Goal: Task Accomplishment & Management: Manage account settings

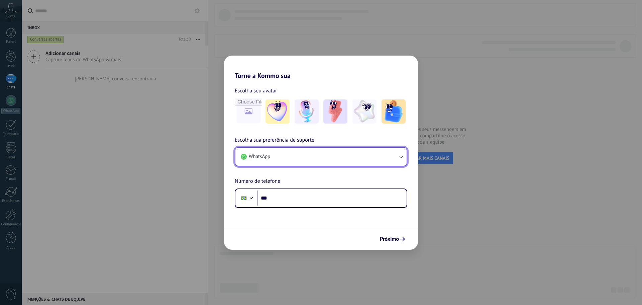
click at [289, 155] on button "WhatsApp" at bounding box center [320, 157] width 171 height 18
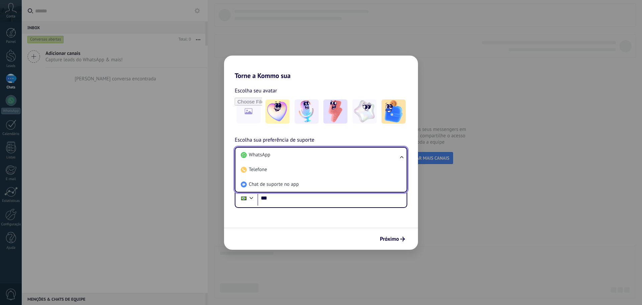
click at [289, 152] on li "WhatsApp" at bounding box center [319, 155] width 163 height 15
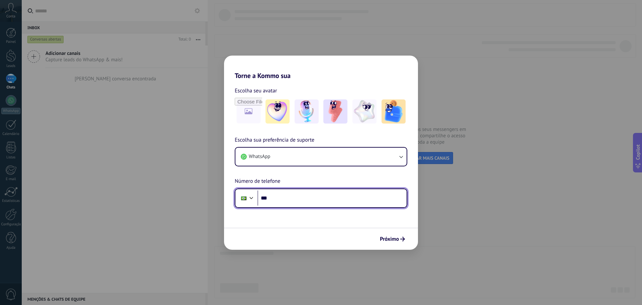
click at [302, 198] on input "***" at bounding box center [332, 197] width 149 height 15
drag, startPoint x: 302, startPoint y: 198, endPoint x: 196, endPoint y: 53, distance: 180.2
click at [302, 198] on input "***" at bounding box center [332, 197] width 149 height 15
click at [362, 192] on input "**********" at bounding box center [332, 197] width 149 height 15
click at [336, 195] on input "**********" at bounding box center [332, 197] width 149 height 15
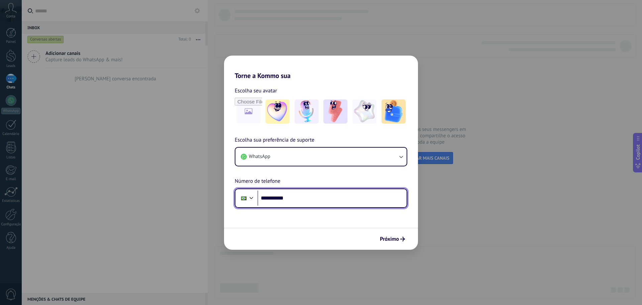
click at [333, 201] on input "**********" at bounding box center [332, 197] width 149 height 15
type input "**********"
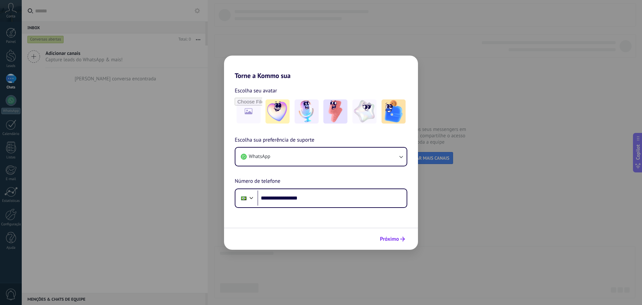
click at [404, 244] on button "Próximo" at bounding box center [392, 238] width 31 height 11
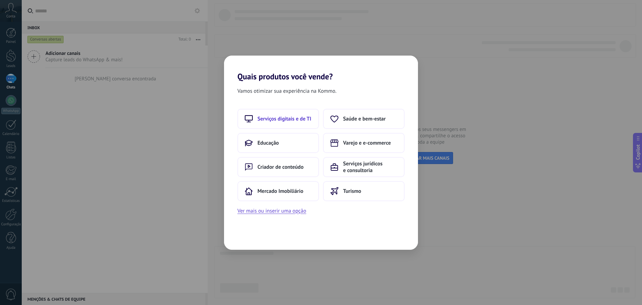
click at [291, 118] on span "Serviços digitais e de TI" at bounding box center [285, 118] width 54 height 7
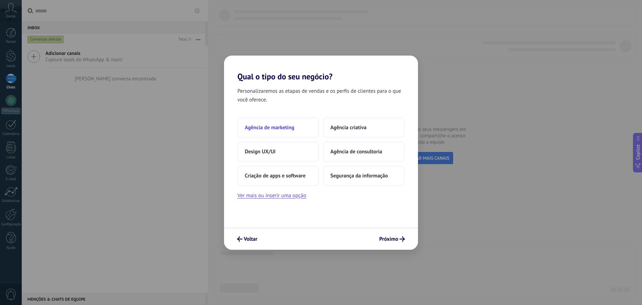
drag, startPoint x: 271, startPoint y: 120, endPoint x: 282, endPoint y: 128, distance: 13.2
click at [282, 128] on button "Agência de marketing" at bounding box center [278, 127] width 82 height 20
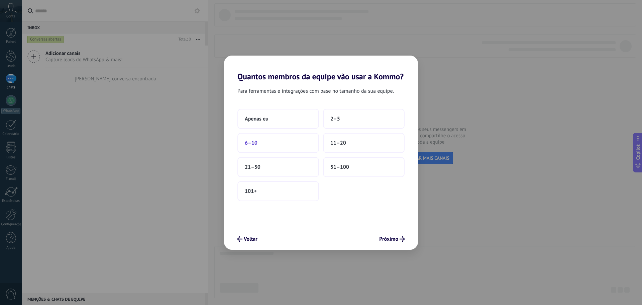
click at [303, 133] on div "Apenas eu 2–5 6–10 11–20 21–50 51–100 101+" at bounding box center [320, 155] width 167 height 92
click at [299, 125] on button "Apenas eu" at bounding box center [278, 119] width 82 height 20
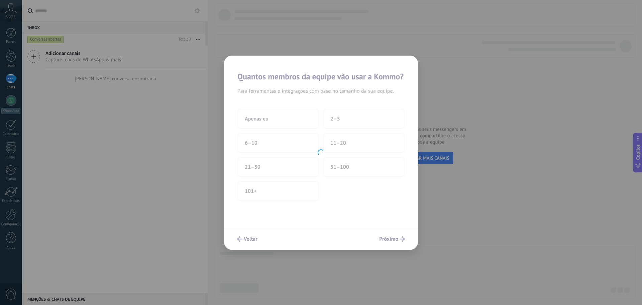
click at [393, 240] on div at bounding box center [321, 153] width 194 height 194
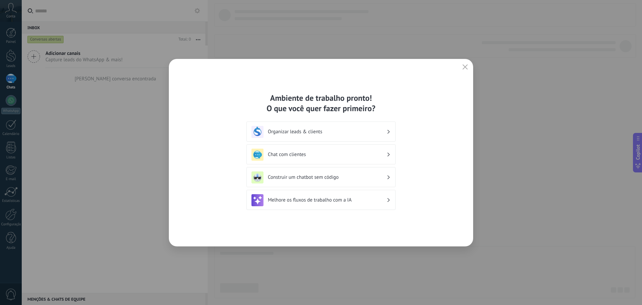
click at [329, 155] on h3 "Chat com clientes" at bounding box center [327, 154] width 119 height 6
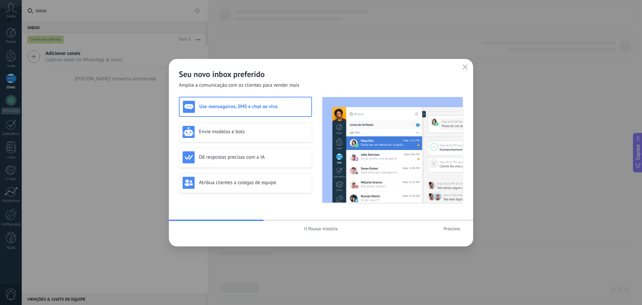
click at [459, 228] on span "Próximo" at bounding box center [452, 228] width 17 height 5
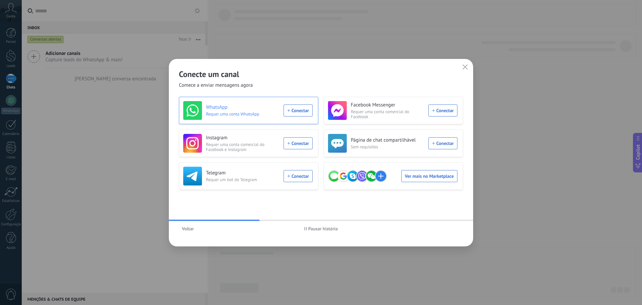
click at [294, 110] on div "WhatsApp Requer uma conta WhatsApp Conectar" at bounding box center [247, 110] width 129 height 19
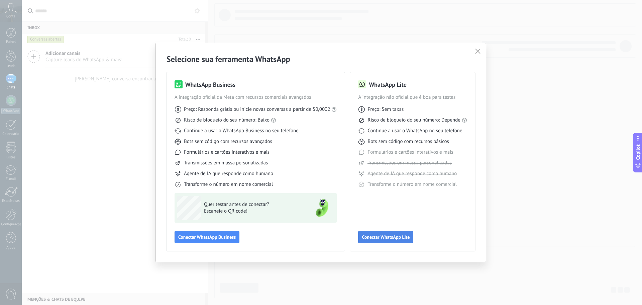
click at [392, 239] on span "Conectar WhatsApp Lite" at bounding box center [386, 236] width 48 height 5
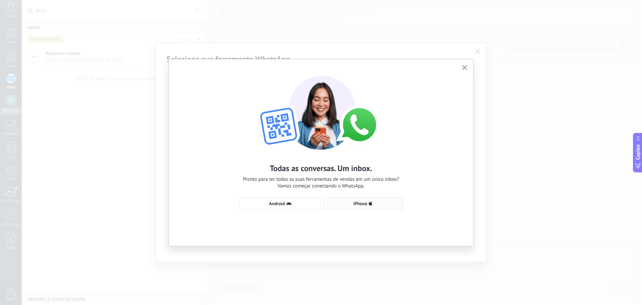
click at [332, 202] on span "iPhone" at bounding box center [363, 203] width 72 height 5
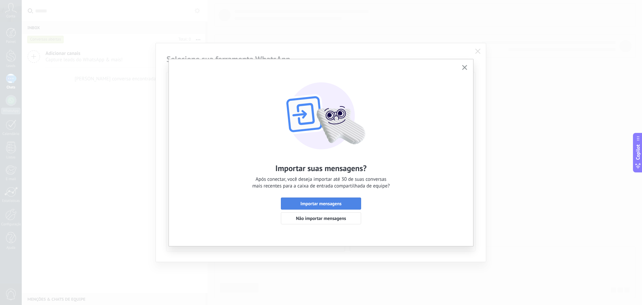
click at [333, 202] on span "Importar mensagens" at bounding box center [321, 203] width 41 height 5
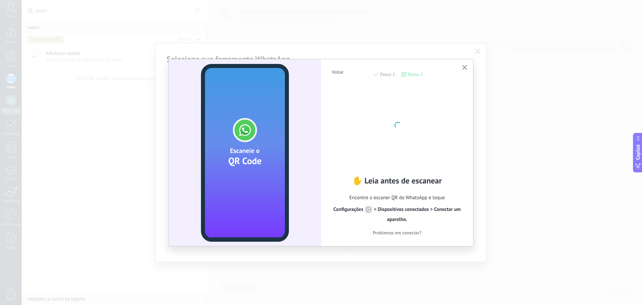
click at [334, 72] on span "Voltar" at bounding box center [338, 72] width 12 height 5
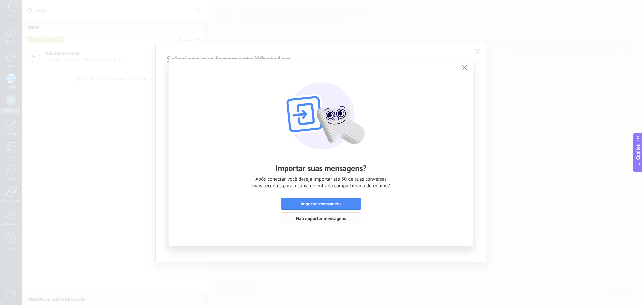
click at [327, 219] on span "Não importar mensagens" at bounding box center [321, 218] width 50 height 5
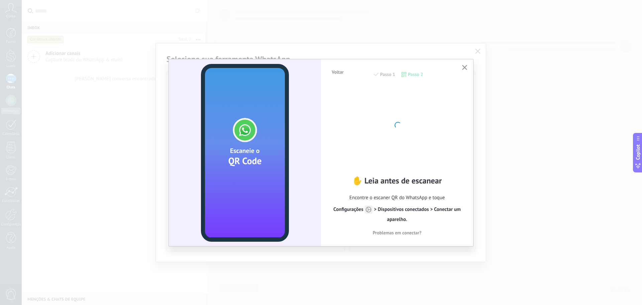
click at [356, 177] on h2 "✋ Leia antes de escanear" at bounding box center [397, 180] width 132 height 10
drag, startPoint x: 388, startPoint y: 121, endPoint x: 410, endPoint y: 188, distance: 70.6
click at [390, 129] on div at bounding box center [398, 125] width 74 height 74
click at [414, 200] on span "Encontre o escaner QR do WhatsApp e toque Configurações > Dispositivos conectad…" at bounding box center [397, 209] width 132 height 32
click at [411, 71] on div "Voltar Passo 1 Passo 2" at bounding box center [397, 77] width 132 height 17
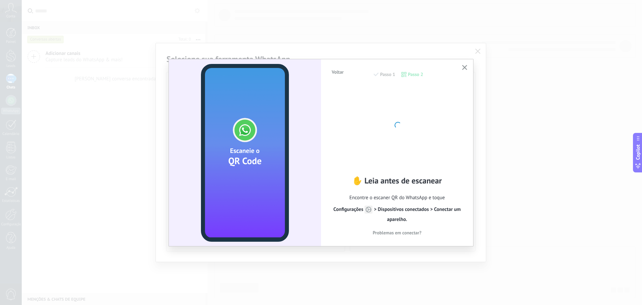
drag, startPoint x: 392, startPoint y: 73, endPoint x: 398, endPoint y: 76, distance: 7.0
click at [393, 74] on div "Voltar Passo 1 Passo 2" at bounding box center [397, 77] width 132 height 17
drag, startPoint x: 420, startPoint y: 79, endPoint x: 417, endPoint y: 160, distance: 81.3
click at [419, 80] on div "Voltar Passo 1 Passo 2" at bounding box center [397, 77] width 132 height 17
click at [413, 181] on h2 "✋ Leia antes de escanear" at bounding box center [397, 180] width 132 height 10
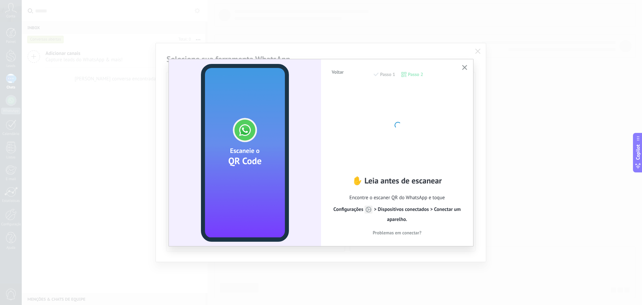
click at [391, 160] on div at bounding box center [398, 125] width 74 height 74
click at [403, 188] on div "✋ Leia antes de escanear Encontre o escaner QR do WhatsApp e toque Configuraçõe…" at bounding box center [397, 206] width 132 height 62
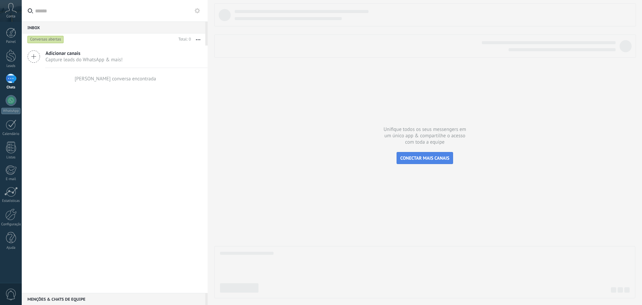
click at [426, 156] on span "CONECTAR MAIS CANAIS" at bounding box center [424, 158] width 49 height 6
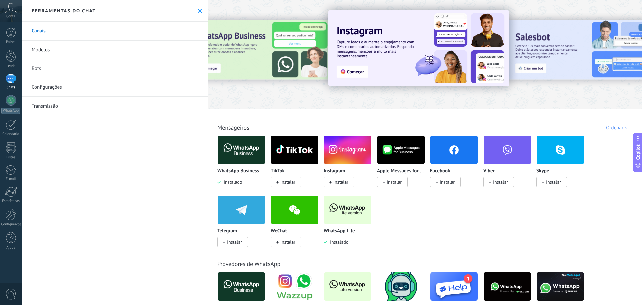
click at [342, 206] on img at bounding box center [347, 209] width 47 height 32
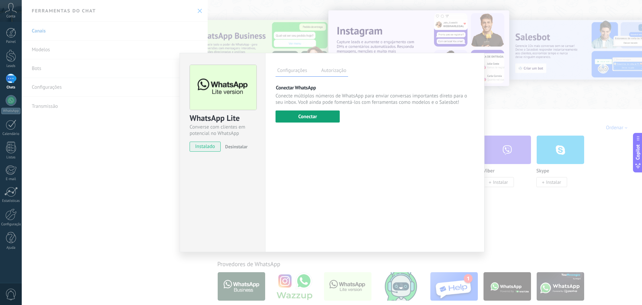
click at [317, 112] on button "Conectar" at bounding box center [308, 116] width 64 height 12
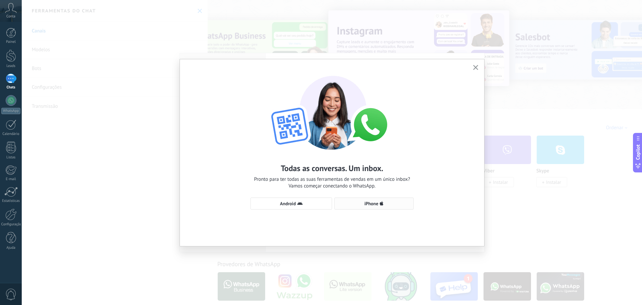
click at [380, 201] on icon "button" at bounding box center [382, 203] width 4 height 5
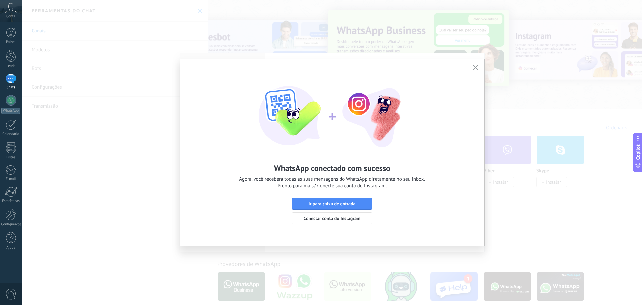
click at [359, 205] on span "Ir para caixa de entrada" at bounding box center [332, 203] width 73 height 5
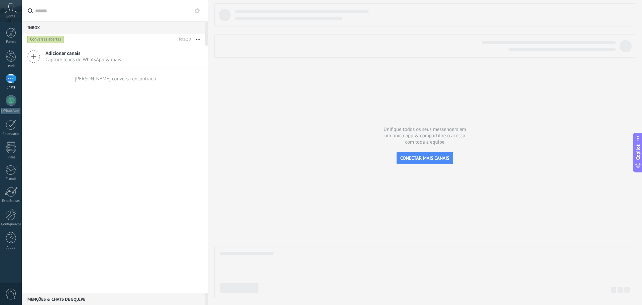
click at [15, 82] on div at bounding box center [11, 79] width 11 height 10
click at [83, 27] on div "Inbox 0" at bounding box center [114, 27] width 184 height 12
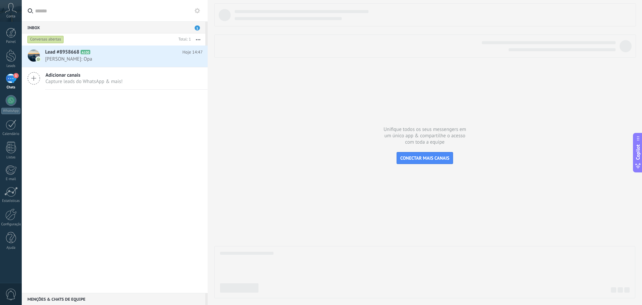
drag, startPoint x: 62, startPoint y: 52, endPoint x: 110, endPoint y: 70, distance: 51.1
click at [61, 52] on span "Lead #8958668" at bounding box center [62, 52] width 34 height 7
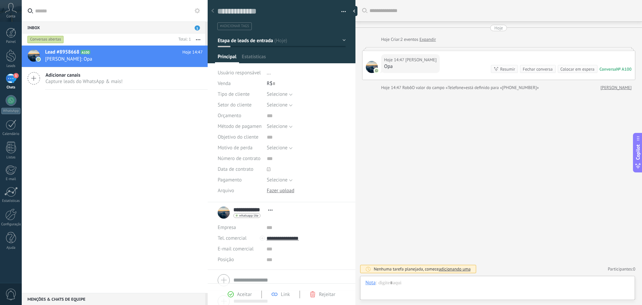
scroll to position [10, 0]
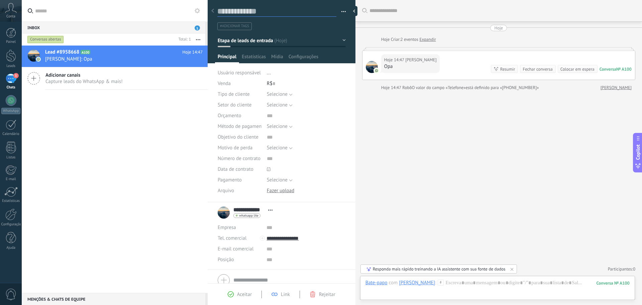
drag, startPoint x: 248, startPoint y: 11, endPoint x: 260, endPoint y: 12, distance: 12.1
click at [260, 12] on textarea at bounding box center [276, 11] width 119 height 10
drag, startPoint x: 267, startPoint y: 11, endPoint x: 238, endPoint y: 8, distance: 28.2
click at [238, 8] on textarea at bounding box center [276, 11] width 119 height 10
click at [243, 295] on span "Aceitar" at bounding box center [244, 294] width 15 height 6
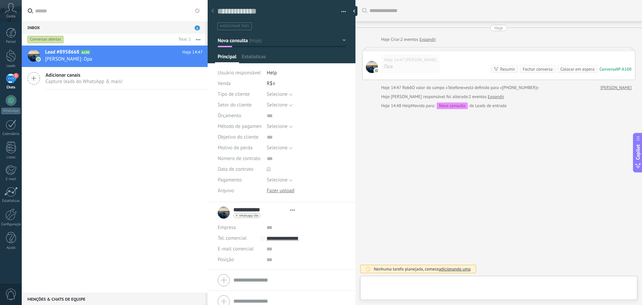
type textarea "**********"
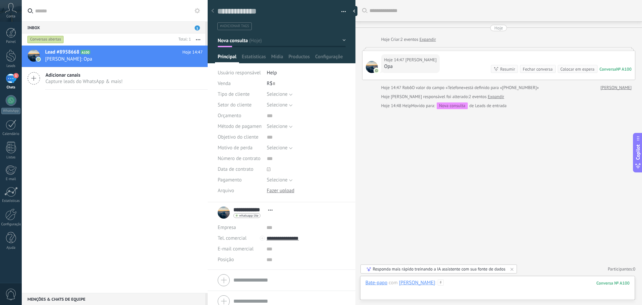
click at [497, 285] on div at bounding box center [498, 289] width 264 height 20
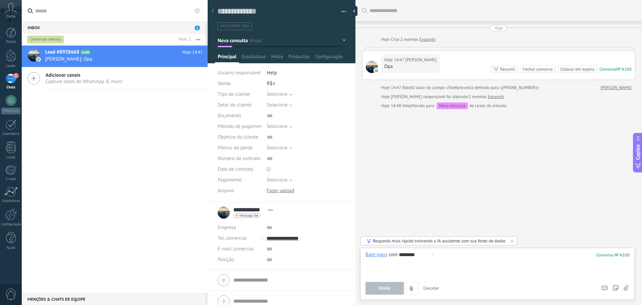
type input "********"
drag, startPoint x: 426, startPoint y: 272, endPoint x: 413, endPoint y: 268, distance: 13.5
click at [426, 271] on div at bounding box center [498, 263] width 264 height 25
click at [397, 272] on div "********" at bounding box center [498, 263] width 264 height 25
click at [460, 253] on div "********" at bounding box center [498, 263] width 264 height 25
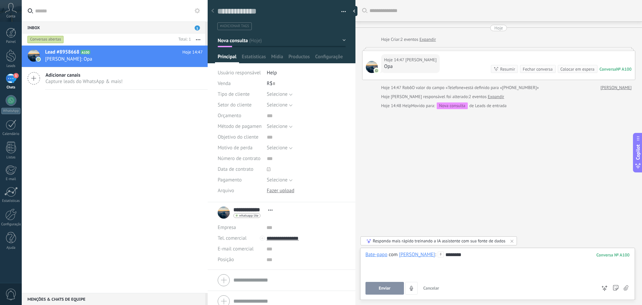
click at [386, 287] on span "Enviar" at bounding box center [385, 288] width 12 height 5
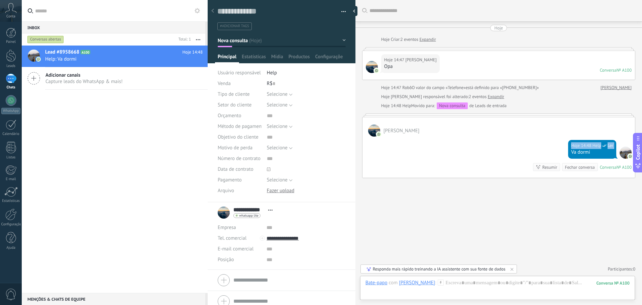
drag, startPoint x: 418, startPoint y: 143, endPoint x: 423, endPoint y: 172, distance: 29.9
click at [423, 172] on div "Hoje 14:48 Help Ler Va dormi Conversa № A100 Conversa № A100 Resumir Resumir Fe…" at bounding box center [499, 156] width 273 height 41
click at [355, 10] on div at bounding box center [356, 11] width 10 height 10
type textarea "**********"
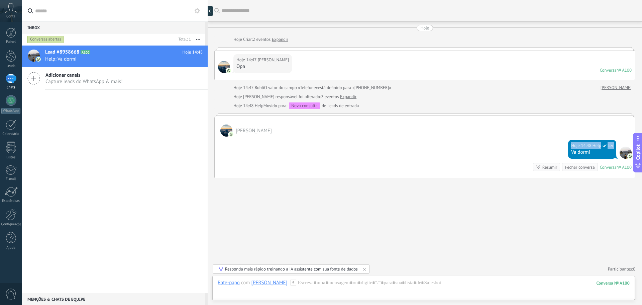
scroll to position [6, 0]
click at [544, 170] on div "Resumir" at bounding box center [550, 167] width 15 height 6
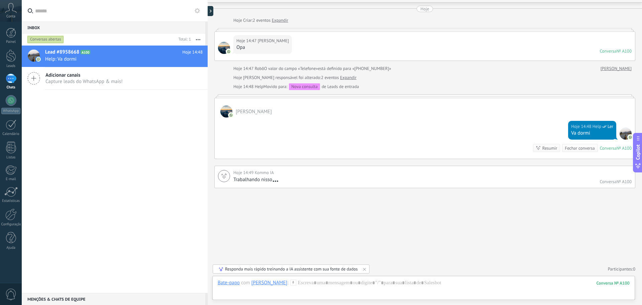
scroll to position [20, 0]
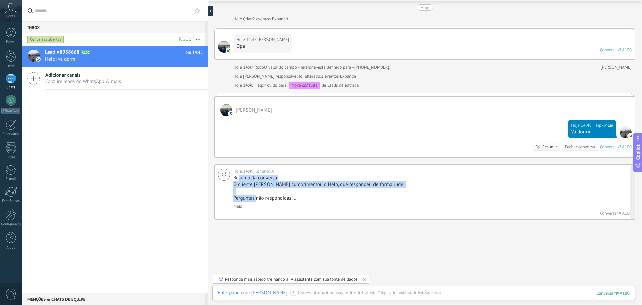
drag, startPoint x: 239, startPoint y: 177, endPoint x: 283, endPoint y: 200, distance: 49.2
click at [257, 199] on div "Resumo da conversa O cliente [PERSON_NAME] cumprimentou o Help, que respondeu d…" at bounding box center [431, 192] width 397 height 34
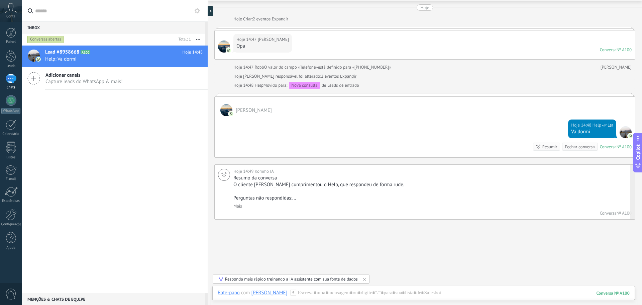
click at [290, 198] on p "Perguntas não respondidas:..." at bounding box center [431, 198] width 397 height 7
drag, startPoint x: 281, startPoint y: 183, endPoint x: 392, endPoint y: 187, distance: 110.8
click at [392, 187] on p "O cliente [PERSON_NAME] cumprimentou o Help, que respondeu de forma rude." at bounding box center [431, 184] width 397 height 7
click at [366, 208] on div "Resumo da conversa O cliente [PERSON_NAME] cumprimentou o Help, que respondeu d…" at bounding box center [431, 197] width 397 height 44
drag, startPoint x: 331, startPoint y: 179, endPoint x: 339, endPoint y: 183, distance: 9.0
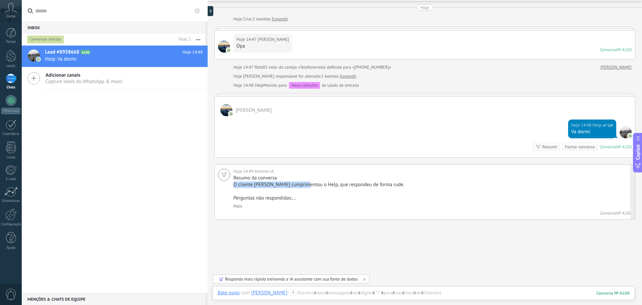
click at [334, 180] on div "Resumo da conversa O cliente [PERSON_NAME] cumprimentou o Help, que respondeu d…" at bounding box center [431, 192] width 397 height 34
drag, startPoint x: 339, startPoint y: 183, endPoint x: 405, endPoint y: 185, distance: 65.9
click at [405, 185] on p "O cliente [PERSON_NAME] cumprimentou o Help, que respondeu de forma rude." at bounding box center [431, 184] width 397 height 7
drag, startPoint x: 342, startPoint y: 293, endPoint x: 351, endPoint y: 293, distance: 8.4
click at [342, 293] on div at bounding box center [424, 299] width 412 height 20
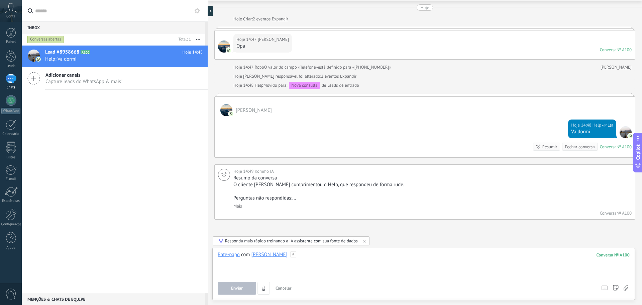
click at [382, 268] on div at bounding box center [424, 263] width 412 height 25
click at [393, 259] on div at bounding box center [424, 263] width 412 height 25
drag, startPoint x: 260, startPoint y: 284, endPoint x: 254, endPoint y: 284, distance: 6.0
click at [254, 284] on div "Enviar Cancelar Rastrear cliques em links ? Reduzir links longos e rastrear cli…" at bounding box center [407, 288] width 379 height 13
click at [248, 284] on button "Enviar" at bounding box center [237, 288] width 38 height 13
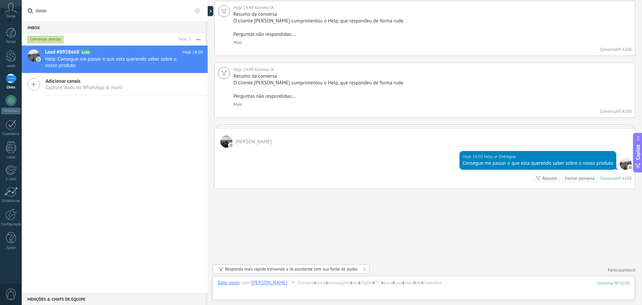
scroll to position [184, 0]
click at [351, 149] on div "Hoje 14:50 Help Entregue Consegue me passar o que esta querendo saber sobre o n…" at bounding box center [425, 167] width 420 height 41
click at [346, 206] on div "Buscar Carregar mais Hoje Hoje Criar: 2 eventos Expandir Hoje 14:47 [PERSON_NAM…" at bounding box center [425, 61] width 434 height 490
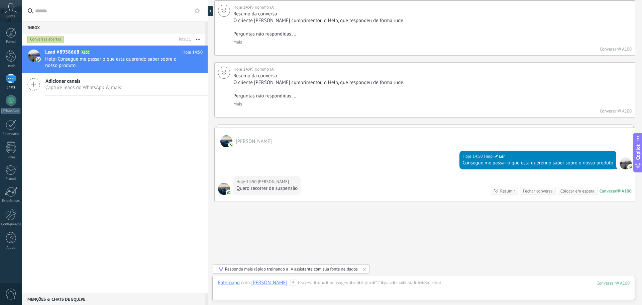
scroll to position [197, 0]
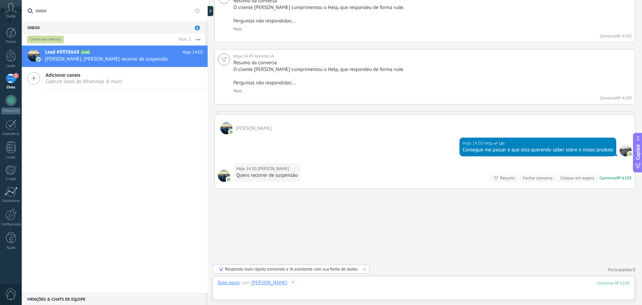
click at [311, 286] on div at bounding box center [424, 289] width 412 height 20
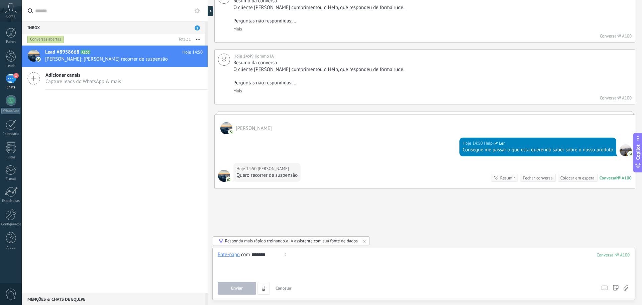
type input "*******"
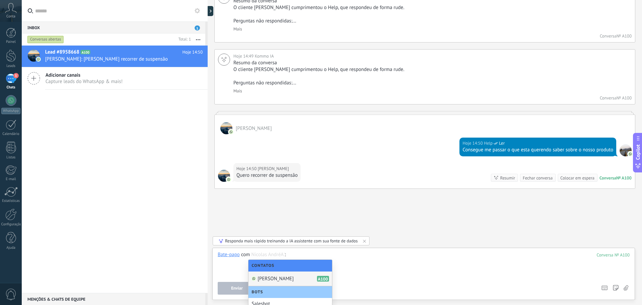
click at [276, 273] on div "[PERSON_NAME] A100" at bounding box center [291, 278] width 84 height 15
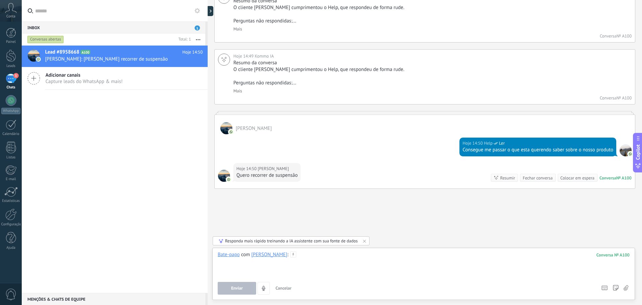
click at [300, 256] on div at bounding box center [424, 263] width 412 height 25
click at [290, 255] on use at bounding box center [293, 254] width 6 height 6
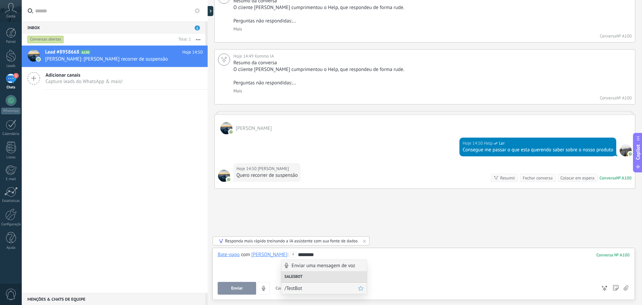
click at [291, 289] on span "/TestBot" at bounding box center [322, 288] width 74 height 6
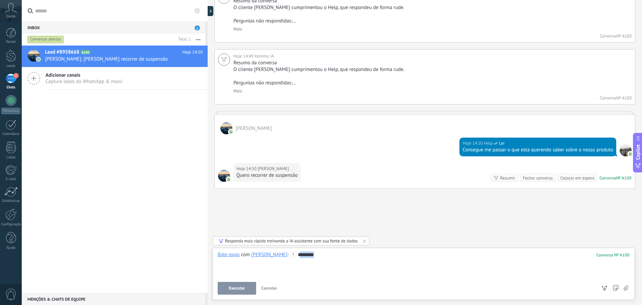
drag, startPoint x: 298, startPoint y: 250, endPoint x: 292, endPoint y: 250, distance: 6.0
click at [292, 250] on div "Bate-papo E-mail Nota [PERSON_NAME]-papo com [PERSON_NAME] : 100 ******** Execu…" at bounding box center [423, 274] width 423 height 52
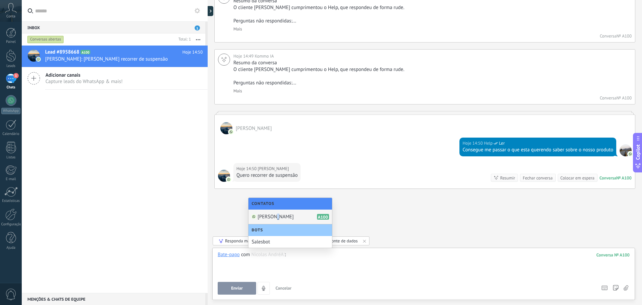
click at [274, 213] on span "[PERSON_NAME]" at bounding box center [276, 216] width 36 height 6
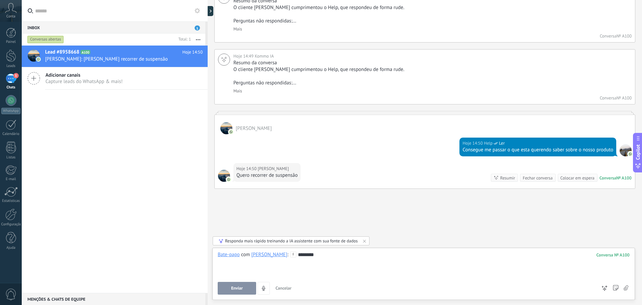
click at [231, 288] on span "Enviar" at bounding box center [237, 288] width 12 height 5
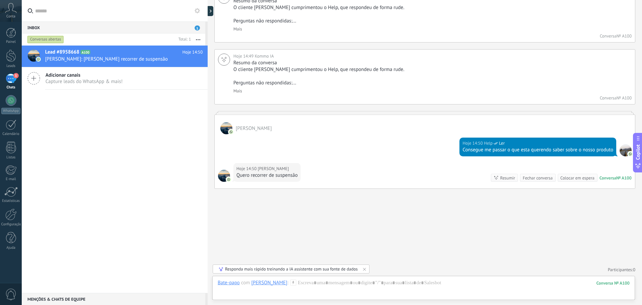
scroll to position [235, 0]
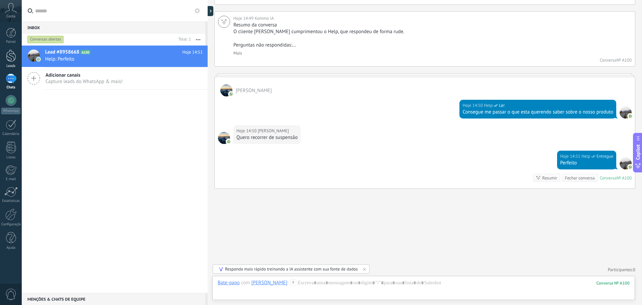
click at [11, 61] on div at bounding box center [11, 56] width 10 height 12
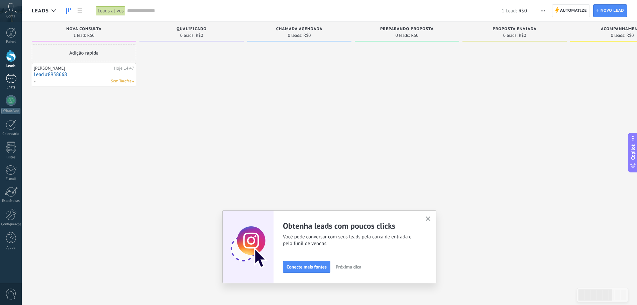
click at [7, 79] on div "1" at bounding box center [11, 79] width 11 height 10
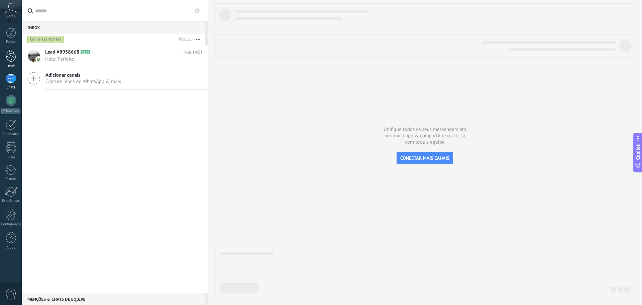
click at [13, 56] on div at bounding box center [11, 56] width 10 height 12
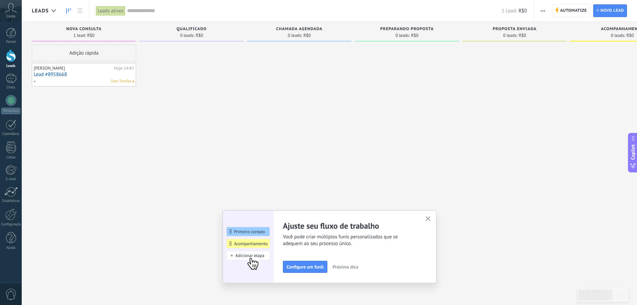
click at [427, 213] on div "Ajuste seu fluxo de trabalho Você pode criar múltiplos funis personalizados que…" at bounding box center [329, 246] width 214 height 73
click at [431, 221] on span "button" at bounding box center [428, 219] width 5 height 6
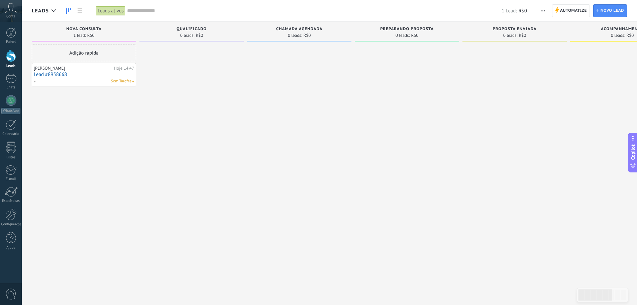
click at [51, 70] on div "[PERSON_NAME]" at bounding box center [73, 68] width 79 height 5
click at [56, 75] on link "Lead #8958668" at bounding box center [84, 75] width 100 height 6
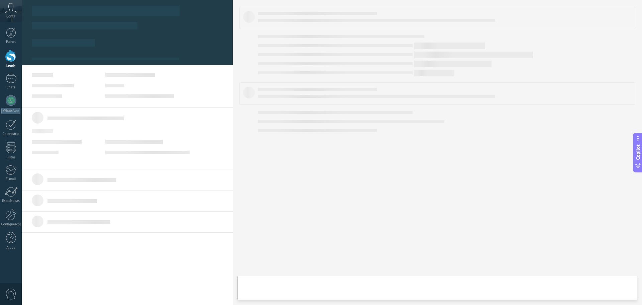
type textarea "**********"
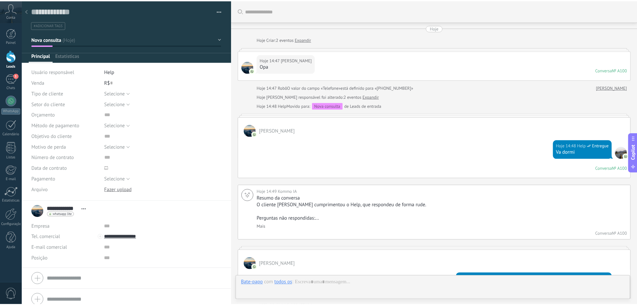
scroll to position [174, 0]
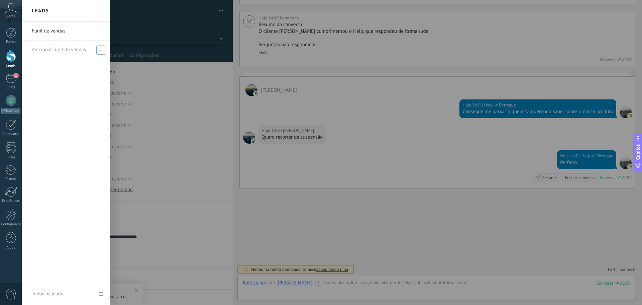
click at [50, 52] on span "Adicionar funil de vendas" at bounding box center [59, 49] width 54 height 6
click at [61, 50] on input "text" at bounding box center [63, 49] width 63 height 11
click at [101, 50] on span at bounding box center [102, 49] width 6 height 5
click at [57, 53] on input "text" at bounding box center [63, 49] width 63 height 11
click at [10, 53] on div at bounding box center [11, 56] width 10 height 12
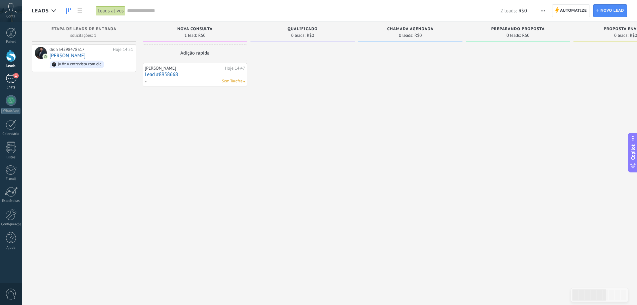
click at [13, 81] on div "1" at bounding box center [11, 79] width 11 height 10
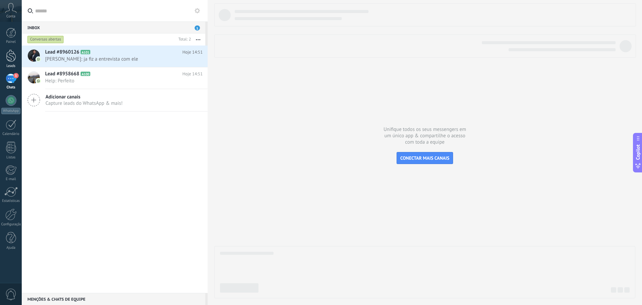
click at [11, 56] on div at bounding box center [11, 56] width 10 height 12
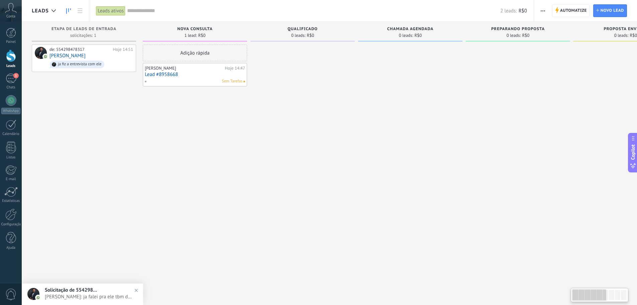
click at [285, 141] on div at bounding box center [303, 152] width 104 height 217
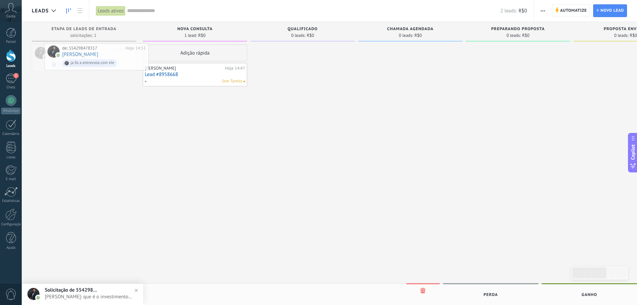
drag, startPoint x: 104, startPoint y: 49, endPoint x: 145, endPoint y: 56, distance: 41.6
click at [568, 13] on span "Automatize" at bounding box center [573, 11] width 27 height 12
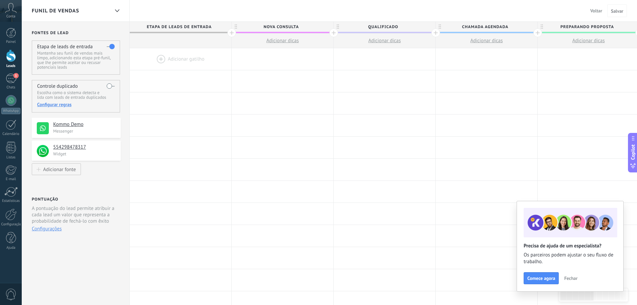
click at [232, 32] on div at bounding box center [231, 32] width 9 height 9
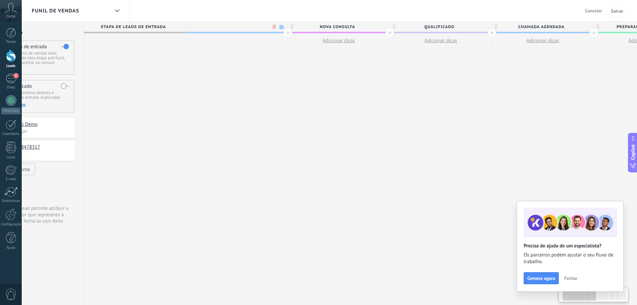
scroll to position [0, 50]
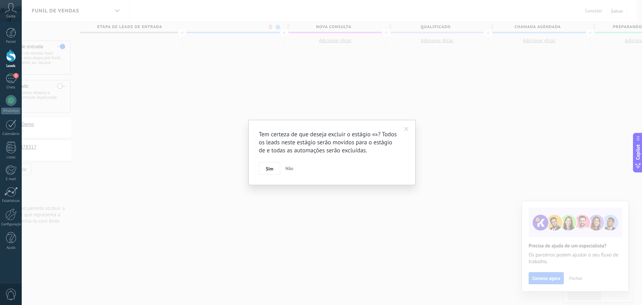
click at [271, 25] on body ".abccls-1,.abccls-2{fill-rule:evenodd}.abccls-2{fill:#fff} .abfcls-1{fill:none}…" at bounding box center [321, 152] width 642 height 305
click at [273, 167] on span "Sim" at bounding box center [269, 168] width 7 height 5
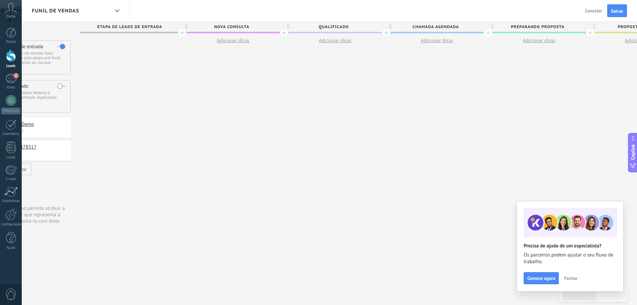
click at [183, 33] on div at bounding box center [182, 32] width 9 height 9
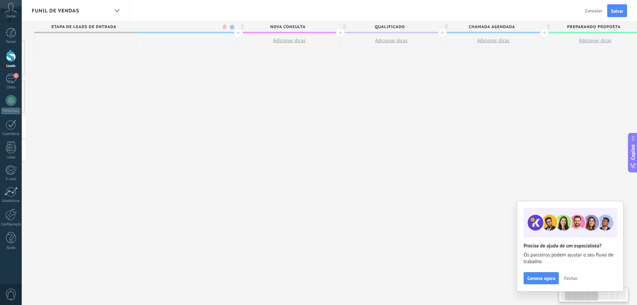
scroll to position [0, 99]
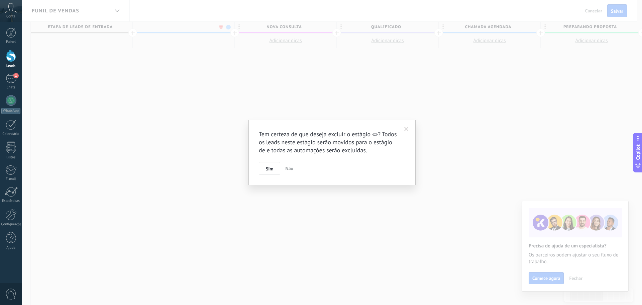
click at [219, 27] on body ".abccls-1,.abccls-2{fill-rule:evenodd}.abccls-2{fill:#fff} .abfcls-1{fill:none}…" at bounding box center [321, 152] width 642 height 305
drag, startPoint x: 275, startPoint y: 165, endPoint x: 301, endPoint y: 177, distance: 29.2
click at [275, 166] on button "Sim" at bounding box center [269, 168] width 21 height 13
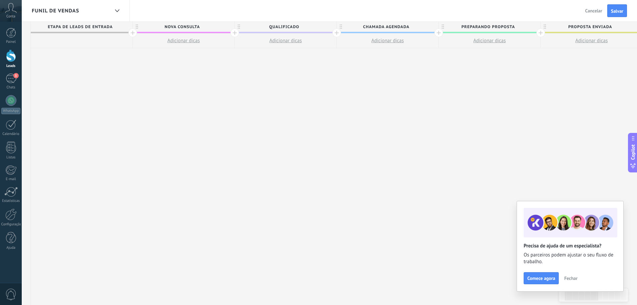
click at [132, 31] on div at bounding box center [132, 32] width 9 height 9
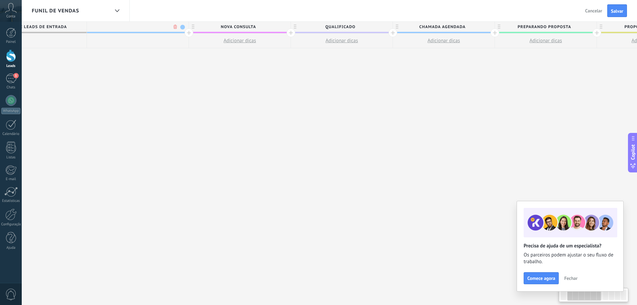
scroll to position [0, 149]
type input "*******"
drag, startPoint x: 212, startPoint y: 92, endPoint x: 184, endPoint y: 57, distance: 45.4
click at [210, 89] on div "**********" at bounding box center [593, 163] width 1224 height 283
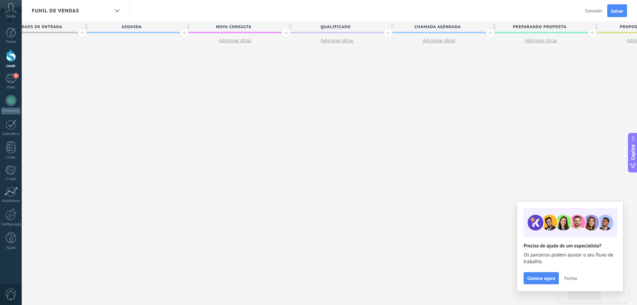
click at [156, 28] on span "asdasda" at bounding box center [131, 27] width 98 height 10
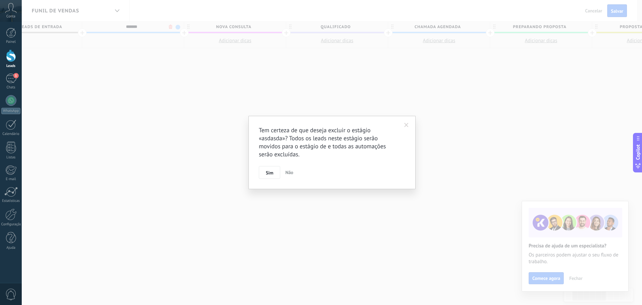
click at [169, 28] on body ".abccls-1,.abccls-2{fill-rule:evenodd}.abccls-2{fill:#fff} .abfcls-1{fill:none}…" at bounding box center [321, 152] width 642 height 305
click at [269, 176] on button "Sim" at bounding box center [269, 172] width 21 height 13
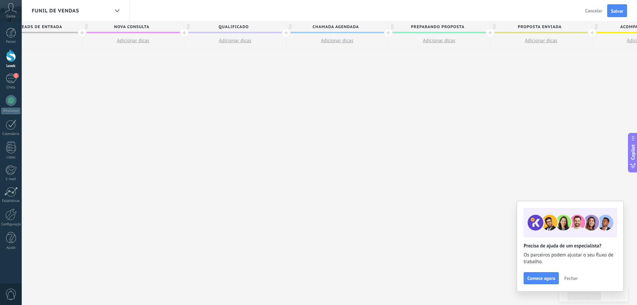
drag, startPoint x: 260, startPoint y: 163, endPoint x: 264, endPoint y: 161, distance: 3.7
click at [264, 161] on div "**********" at bounding box center [541, 163] width 1122 height 283
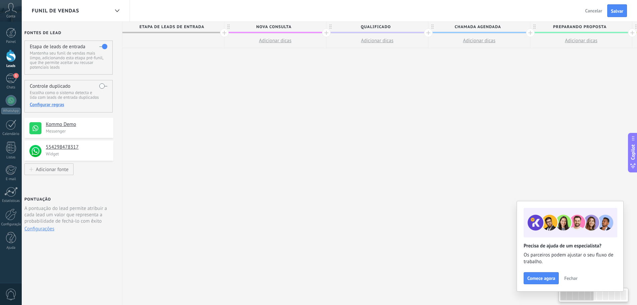
scroll to position [0, 0]
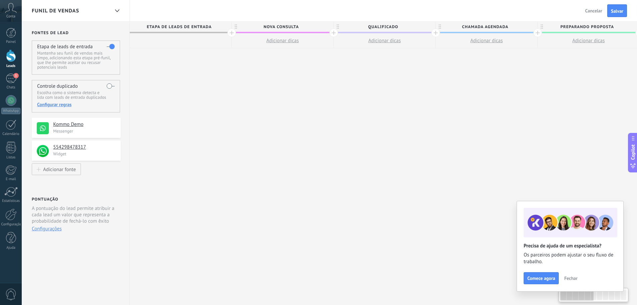
drag, startPoint x: 126, startPoint y: 118, endPoint x: 373, endPoint y: 108, distance: 247.4
click at [568, 277] on span "Fechar" at bounding box center [570, 278] width 13 height 5
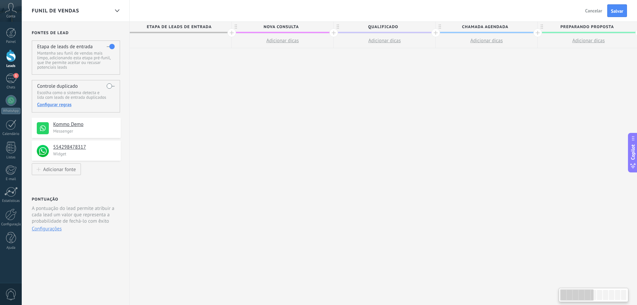
drag, startPoint x: 587, startPoint y: 293, endPoint x: 512, endPoint y: 263, distance: 80.5
click at [566, 290] on div at bounding box center [576, 294] width 33 height 11
click at [272, 40] on span "Adicionar dicas" at bounding box center [282, 40] width 32 height 6
type textarea "*********"
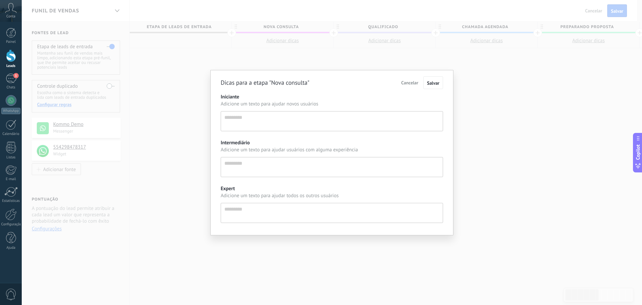
click at [309, 123] on textarea "Iniciante" at bounding box center [332, 121] width 222 height 20
click at [282, 167] on textarea "Intermediário" at bounding box center [332, 167] width 222 height 20
drag, startPoint x: 310, startPoint y: 218, endPoint x: 379, endPoint y: 156, distance: 92.9
click at [310, 218] on textarea "Expert" at bounding box center [332, 213] width 222 height 20
click at [433, 85] on span "Salvar" at bounding box center [433, 83] width 12 height 6
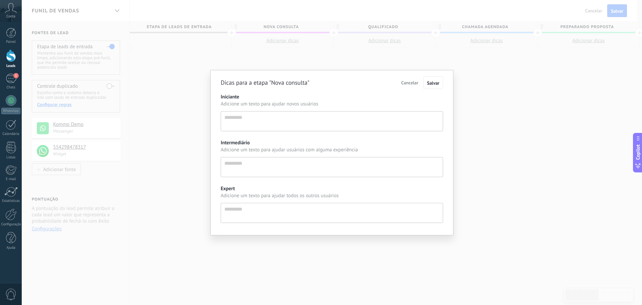
click at [411, 84] on span "Cancelar" at bounding box center [409, 83] width 17 height 6
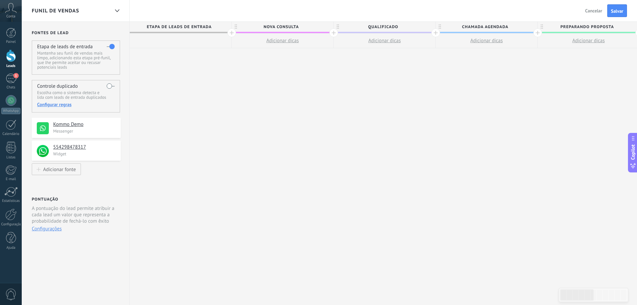
drag, startPoint x: 491, startPoint y: 118, endPoint x: 436, endPoint y: 113, distance: 55.8
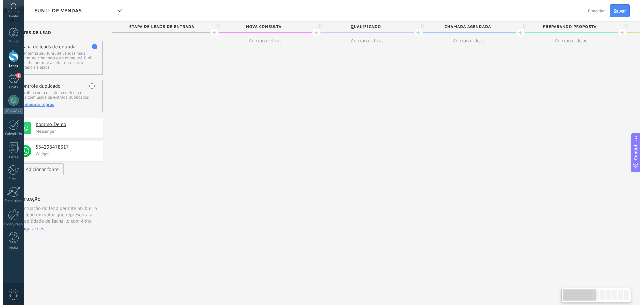
scroll to position [0, 0]
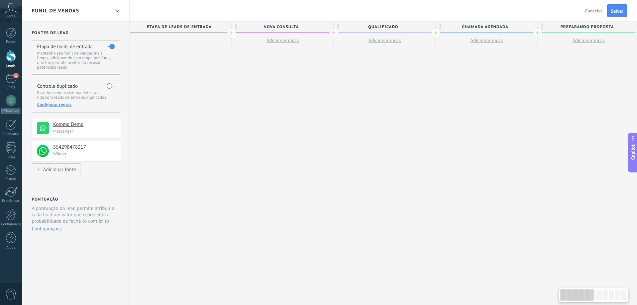
click at [106, 3] on div "Funil de vendas" at bounding box center [71, 10] width 78 height 21
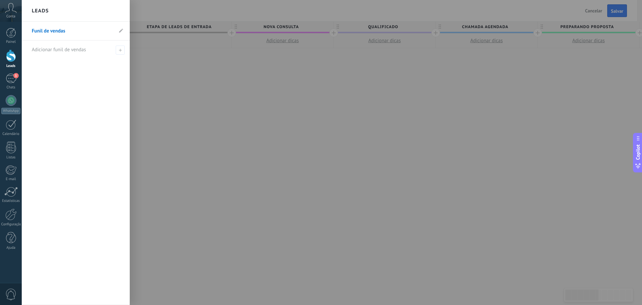
drag, startPoint x: 226, startPoint y: 121, endPoint x: 222, endPoint y: 112, distance: 10.3
click at [222, 112] on div at bounding box center [343, 152] width 642 height 305
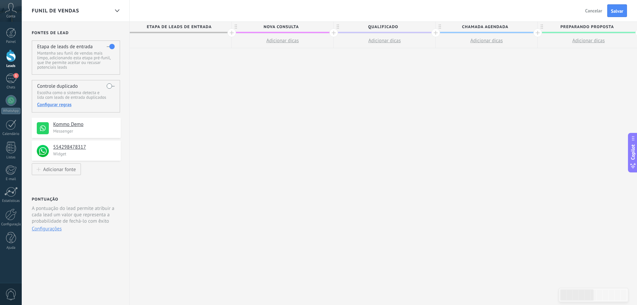
drag, startPoint x: 589, startPoint y: 11, endPoint x: 587, endPoint y: 25, distance: 14.0
click at [592, 14] on span "Cancelar" at bounding box center [593, 11] width 17 height 6
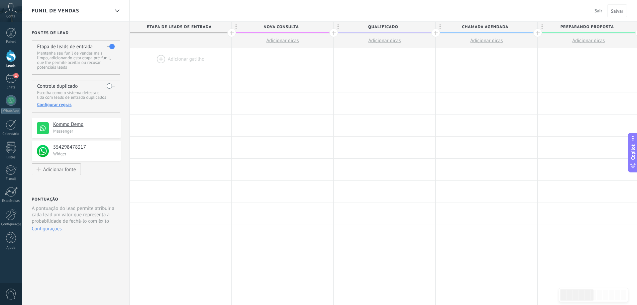
drag, startPoint x: 599, startPoint y: 10, endPoint x: 602, endPoint y: 21, distance: 11.7
click at [599, 10] on span "Sair" at bounding box center [599, 11] width 8 height 6
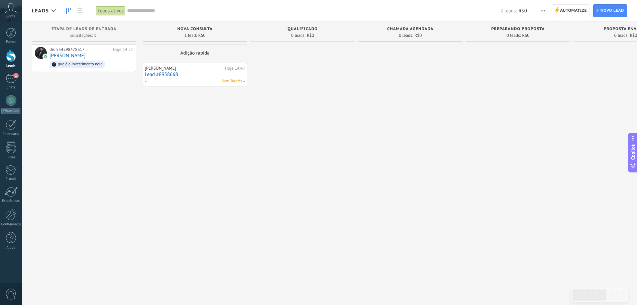
click at [543, 11] on use "button" at bounding box center [543, 10] width 4 height 1
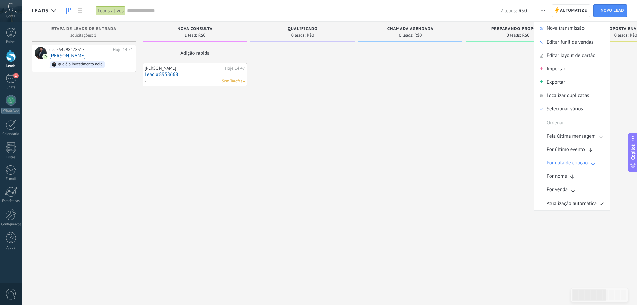
click at [501, 134] on div at bounding box center [518, 152] width 104 height 217
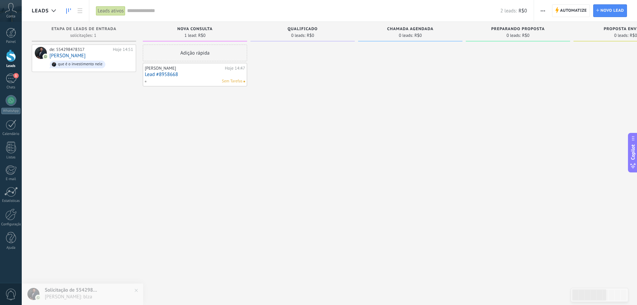
click at [540, 10] on button "button" at bounding box center [543, 10] width 10 height 13
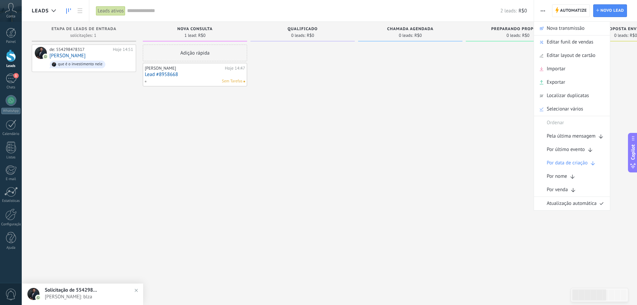
click at [540, 11] on button "button" at bounding box center [543, 10] width 10 height 13
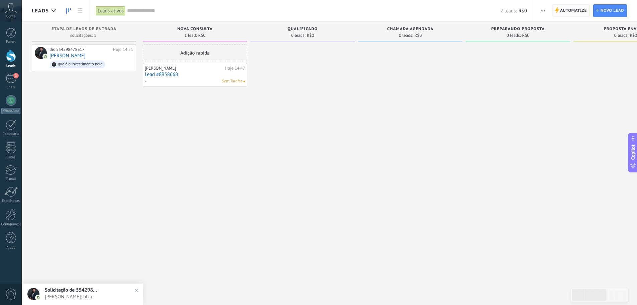
click at [573, 10] on span "Automatize" at bounding box center [573, 11] width 27 height 12
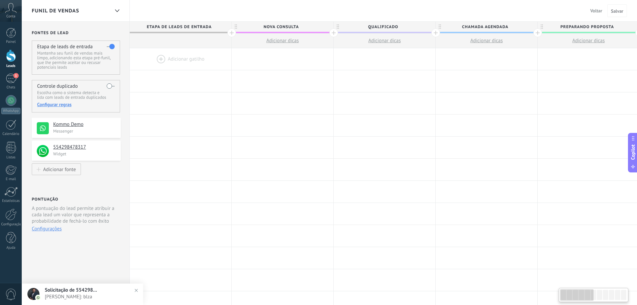
click at [163, 56] on div at bounding box center [181, 59] width 102 height 22
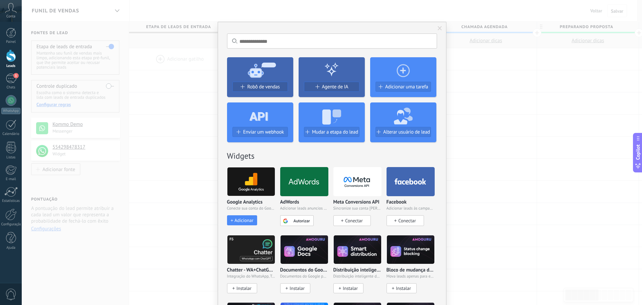
drag, startPoint x: 331, startPoint y: 124, endPoint x: 353, endPoint y: 147, distance: 31.0
click at [332, 124] on icon at bounding box center [332, 115] width 66 height 24
click at [338, 134] on span "Mudar a etapa do lead" at bounding box center [335, 132] width 46 height 6
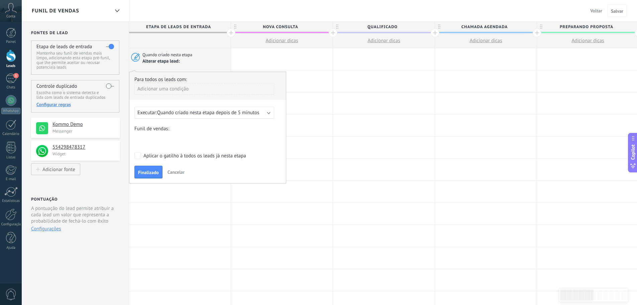
drag, startPoint x: 183, startPoint y: 141, endPoint x: 195, endPoint y: 144, distance: 12.3
click at [0, 0] on div "Nova consulta Qualificado Chamada agendada Preparando proposta Proposta enviada…" at bounding box center [0, 0] width 0 height 0
click at [0, 0] on label "Preparando proposta" at bounding box center [0, 0] width 0 height 0
click at [145, 155] on div "Aplicar o gatilho à todos os leads já nesta etapa" at bounding box center [194, 156] width 103 height 7
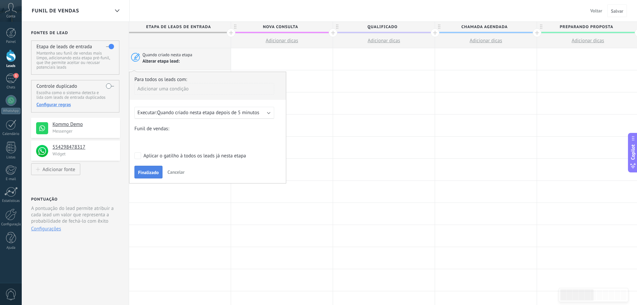
click at [157, 171] on span "Finalizado" at bounding box center [148, 172] width 21 height 5
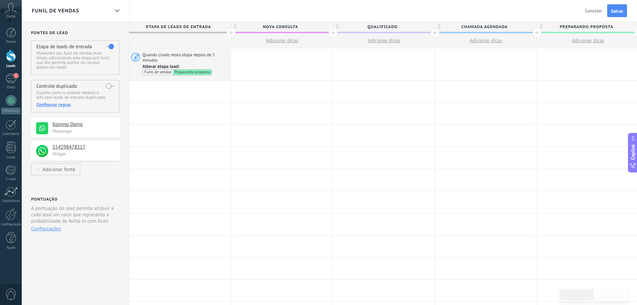
click at [230, 32] on div at bounding box center [231, 32] width 9 height 9
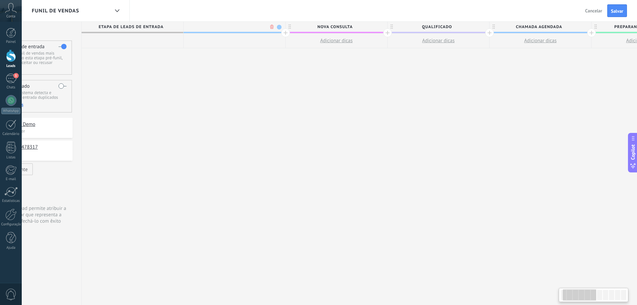
scroll to position [0, 50]
click at [270, 26] on body ".abccls-1,.abccls-2{fill-rule:evenodd}.abccls-2{fill:#fff} .abfcls-1{fill:none}…" at bounding box center [318, 152] width 637 height 305
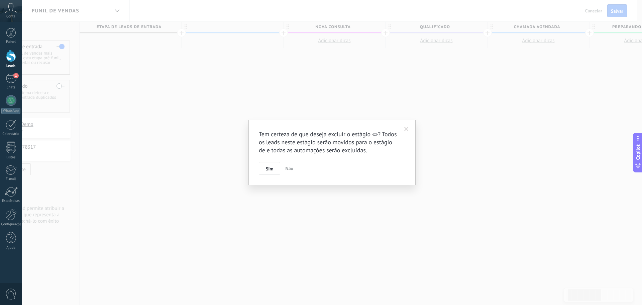
click at [265, 169] on button "Sim" at bounding box center [269, 168] width 21 height 13
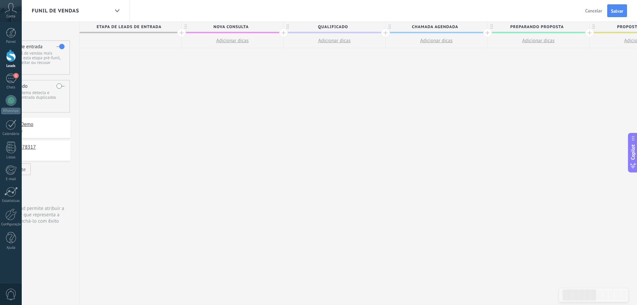
click at [114, 42] on div at bounding box center [131, 40] width 102 height 15
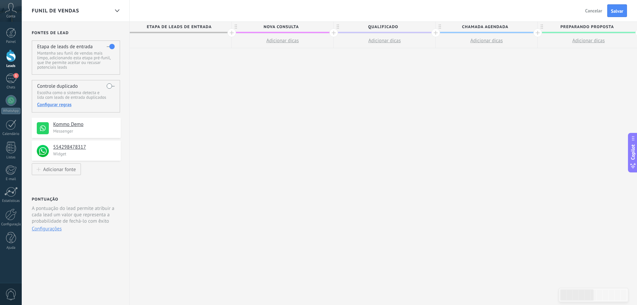
drag, startPoint x: 350, startPoint y: 168, endPoint x: 476, endPoint y: 173, distance: 125.6
click at [592, 11] on span "Cancelar" at bounding box center [593, 11] width 17 height 6
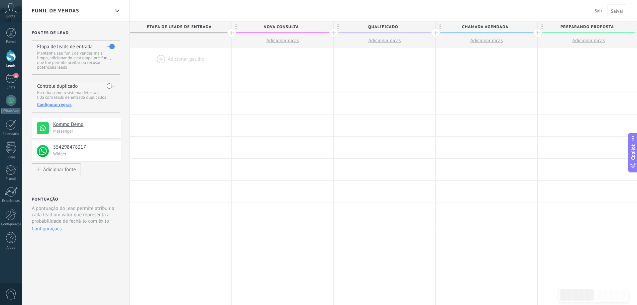
click at [187, 59] on div at bounding box center [181, 59] width 102 height 22
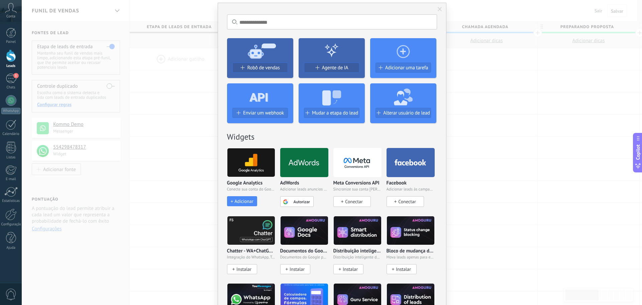
scroll to position [33, 0]
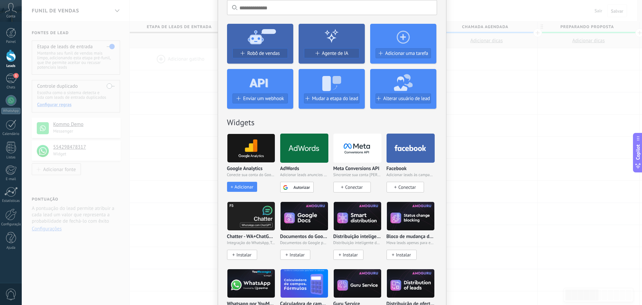
click at [268, 43] on icon at bounding box center [260, 36] width 66 height 24
drag, startPoint x: 269, startPoint y: 51, endPoint x: 276, endPoint y: 58, distance: 9.9
click at [269, 51] on span "Robô de vendas" at bounding box center [263, 54] width 32 height 6
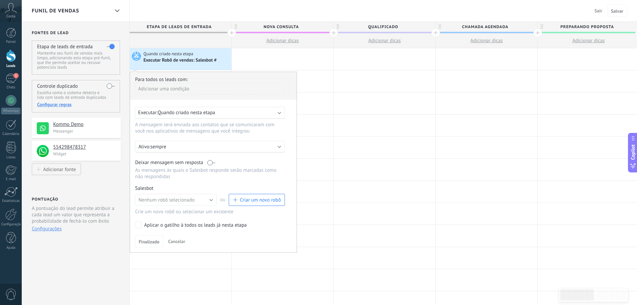
click at [177, 238] on span "Cancelar" at bounding box center [176, 241] width 17 height 6
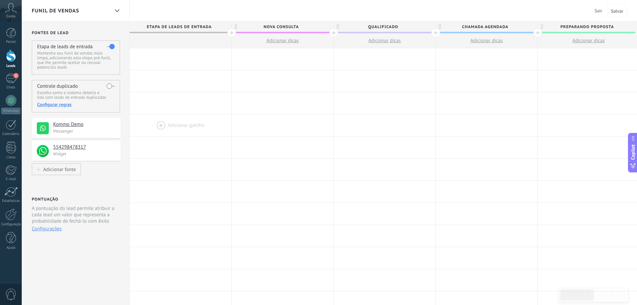
click at [189, 127] on div at bounding box center [181, 125] width 102 height 22
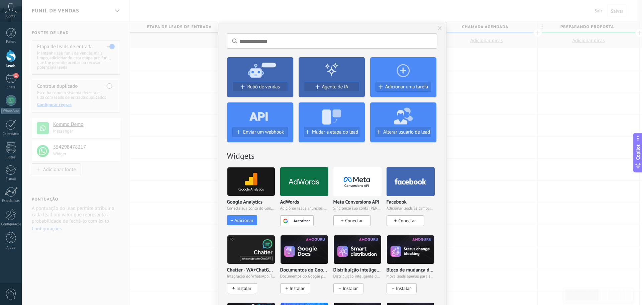
click at [330, 86] on span "Agente de IA" at bounding box center [335, 87] width 26 height 6
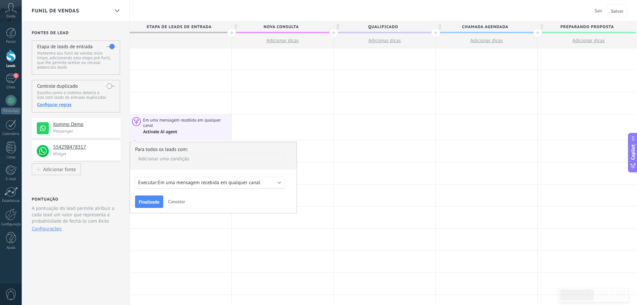
click at [157, 178] on div "Executar: Em uma mensagem recebida em qualquer canal" at bounding box center [210, 183] width 150 height 12
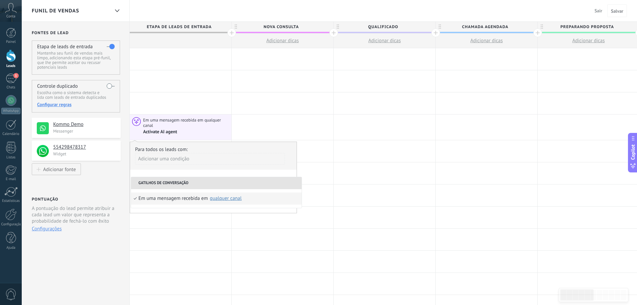
click at [187, 147] on div "Para todos os leads com:" at bounding box center [213, 149] width 157 height 6
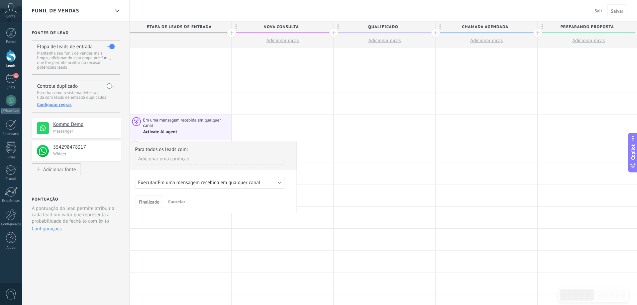
click at [145, 203] on span "Finalizado" at bounding box center [149, 201] width 21 height 5
click at [174, 200] on span "Cancelar" at bounding box center [176, 201] width 17 height 6
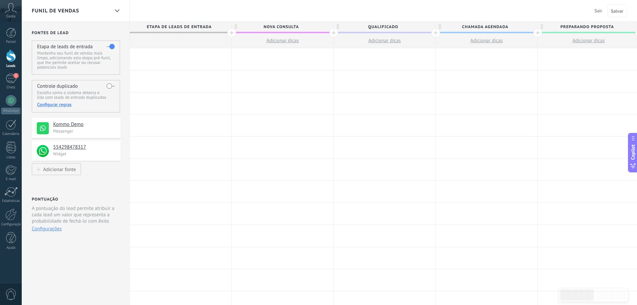
click at [184, 133] on div at bounding box center [181, 125] width 102 height 22
